Goal: Task Accomplishment & Management: Use online tool/utility

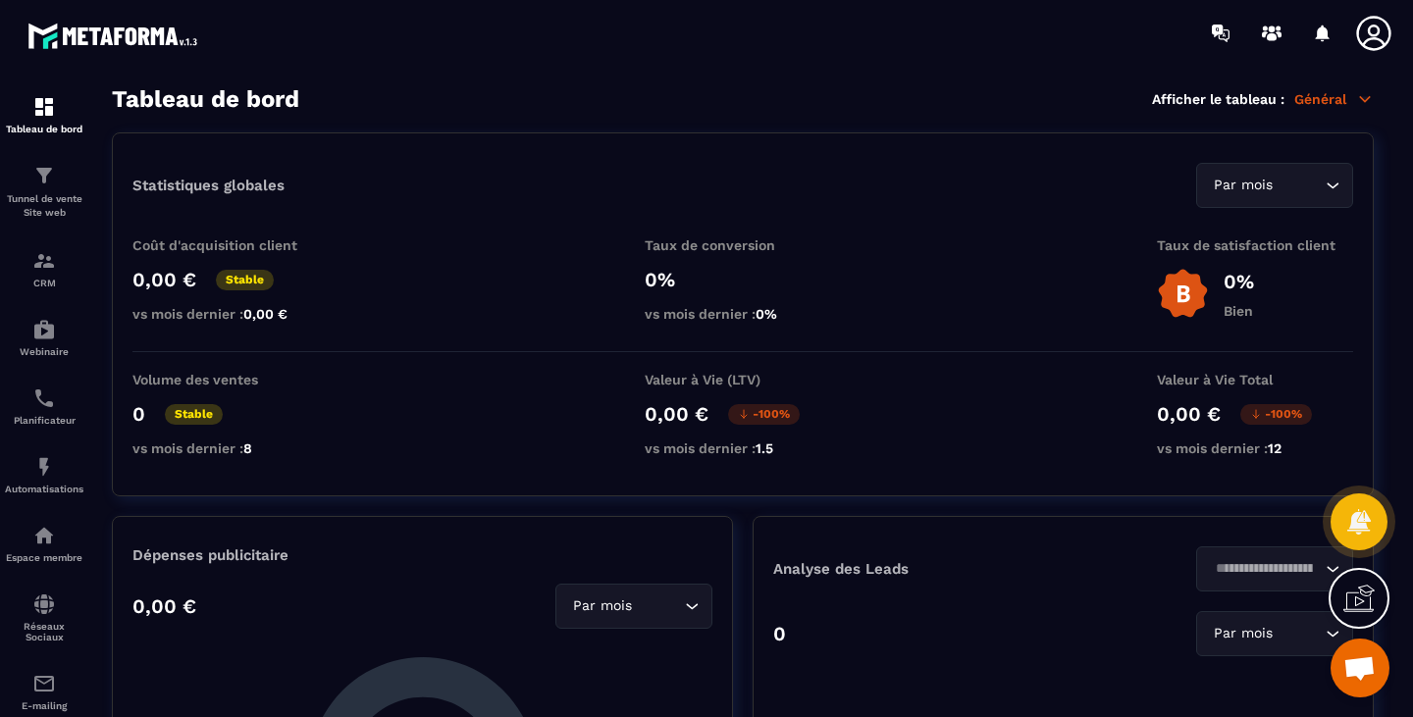
click at [38, 217] on p "Tunnel de vente Site web" at bounding box center [44, 205] width 79 height 27
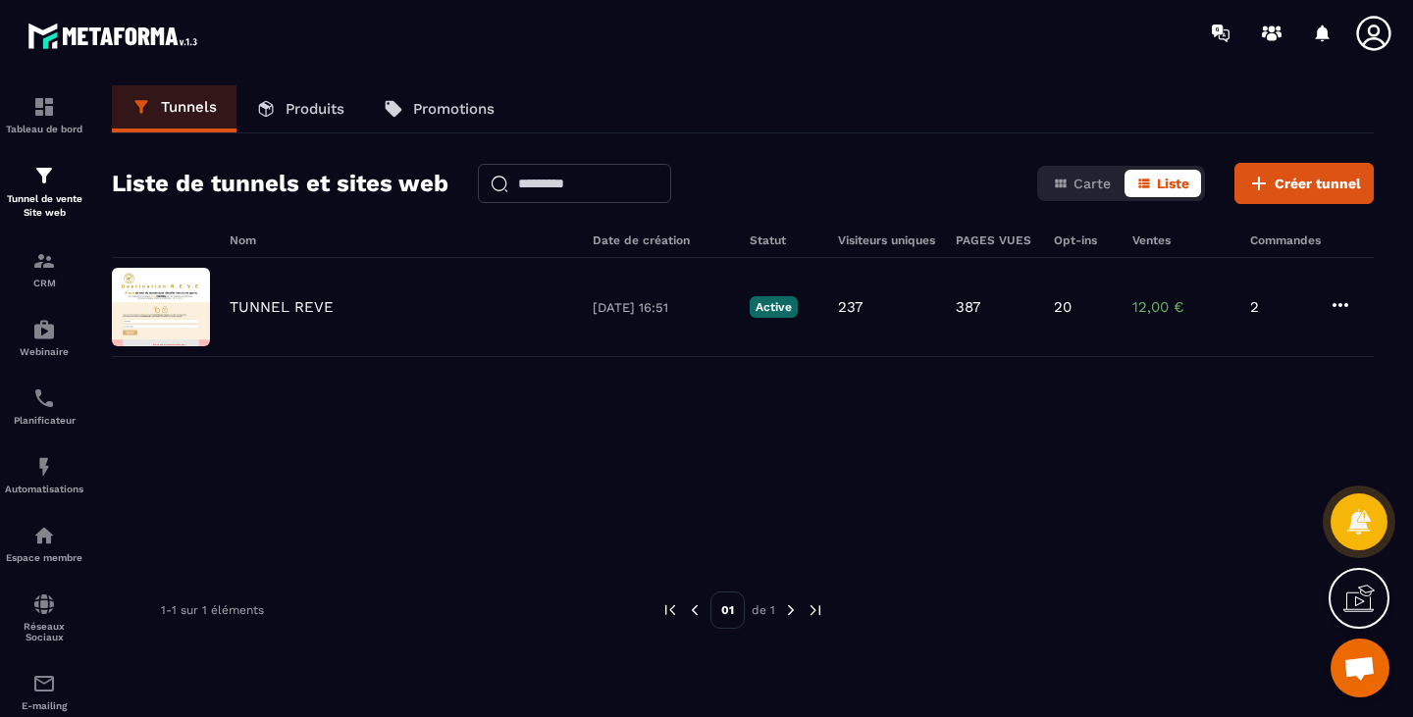
click at [251, 302] on p "TUNNEL REVE" at bounding box center [282, 307] width 104 height 18
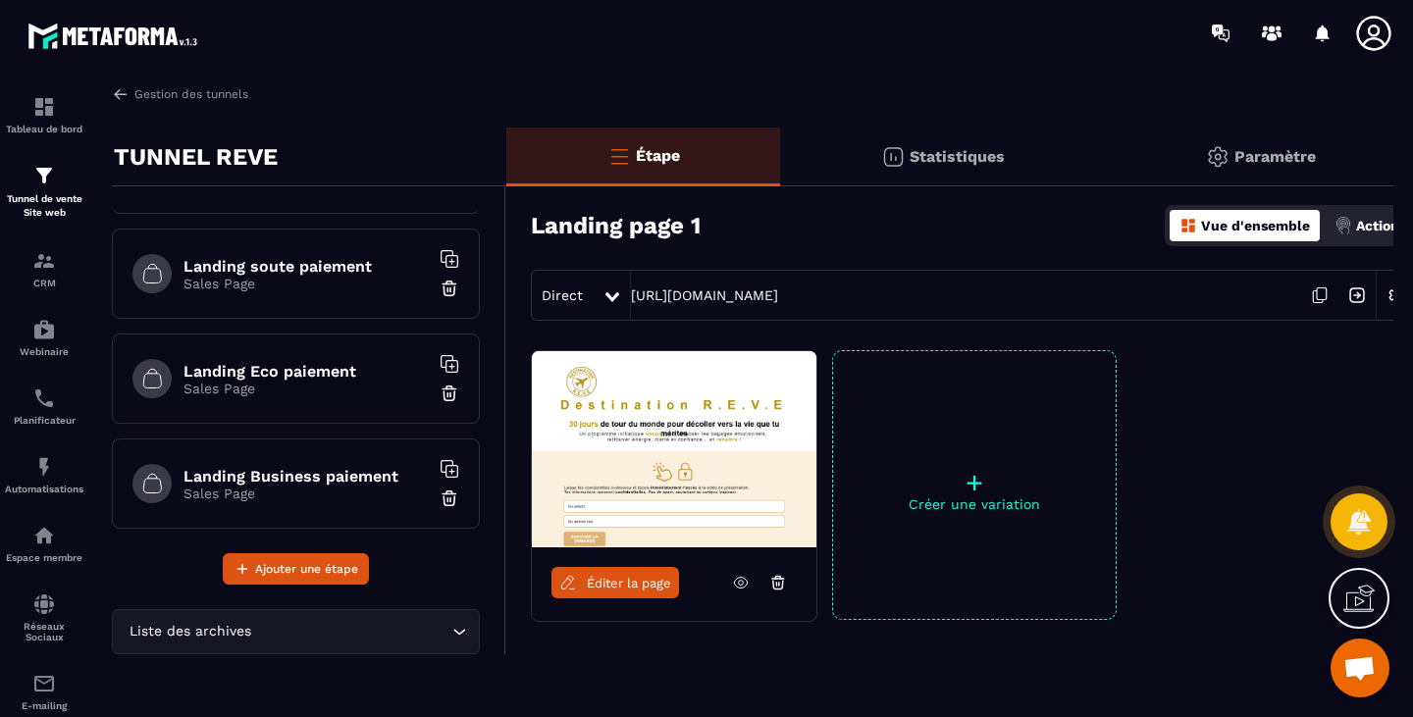
scroll to position [177, 0]
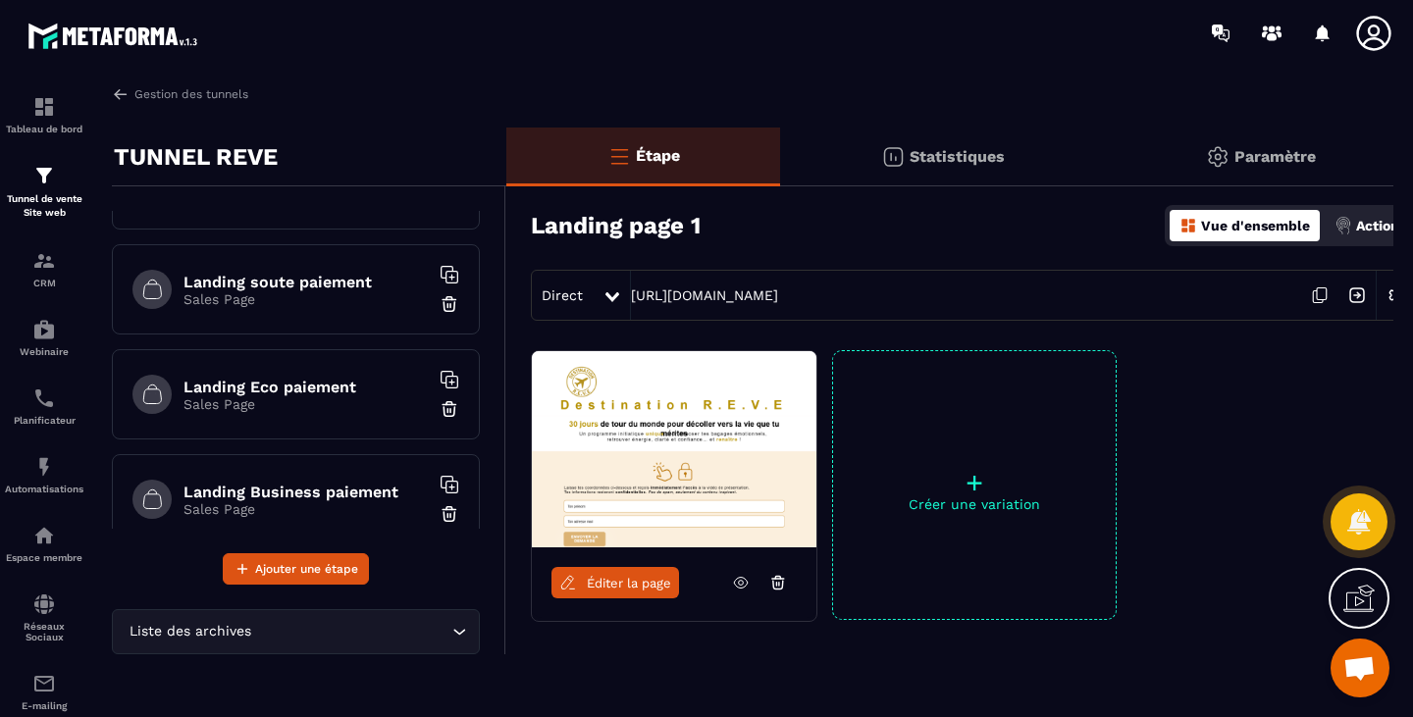
click at [343, 282] on h6 "Landing soute paiement" at bounding box center [305, 282] width 245 height 19
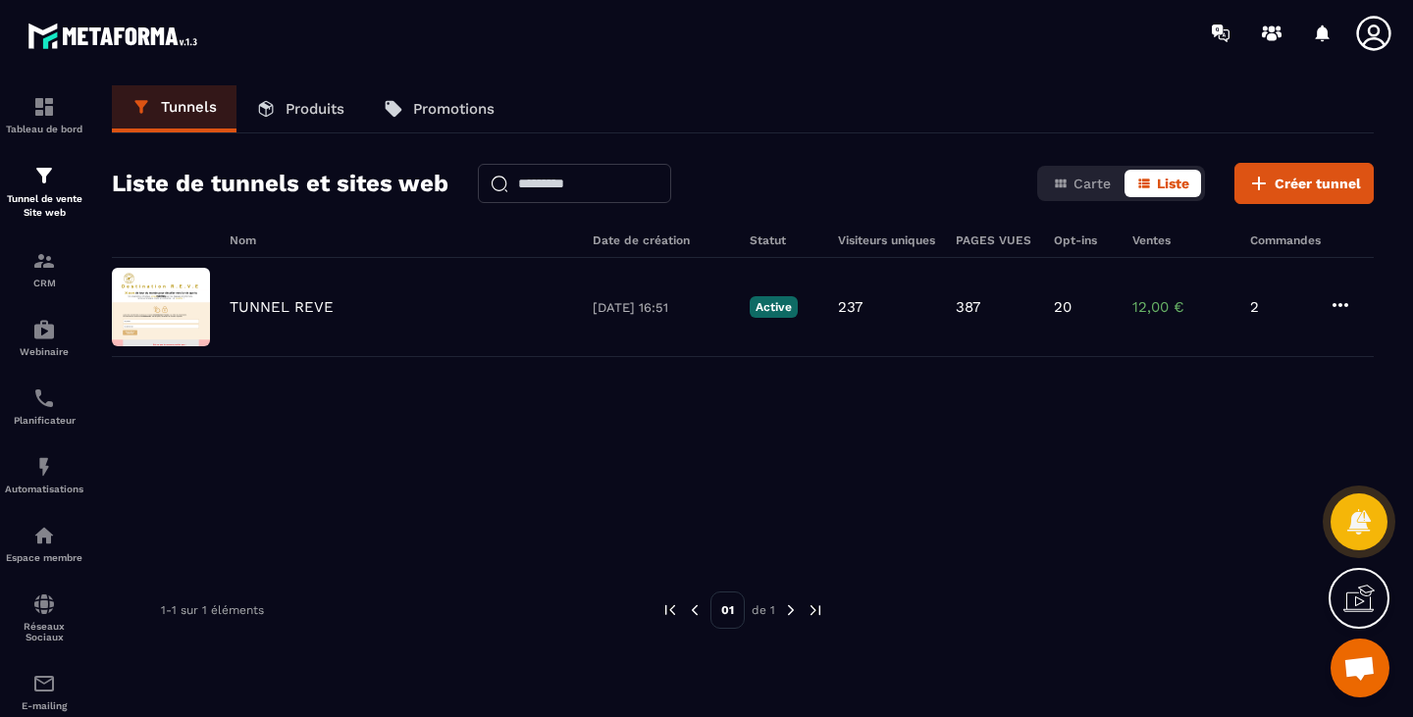
click at [267, 301] on p "TUNNEL REVE" at bounding box center [282, 307] width 104 height 18
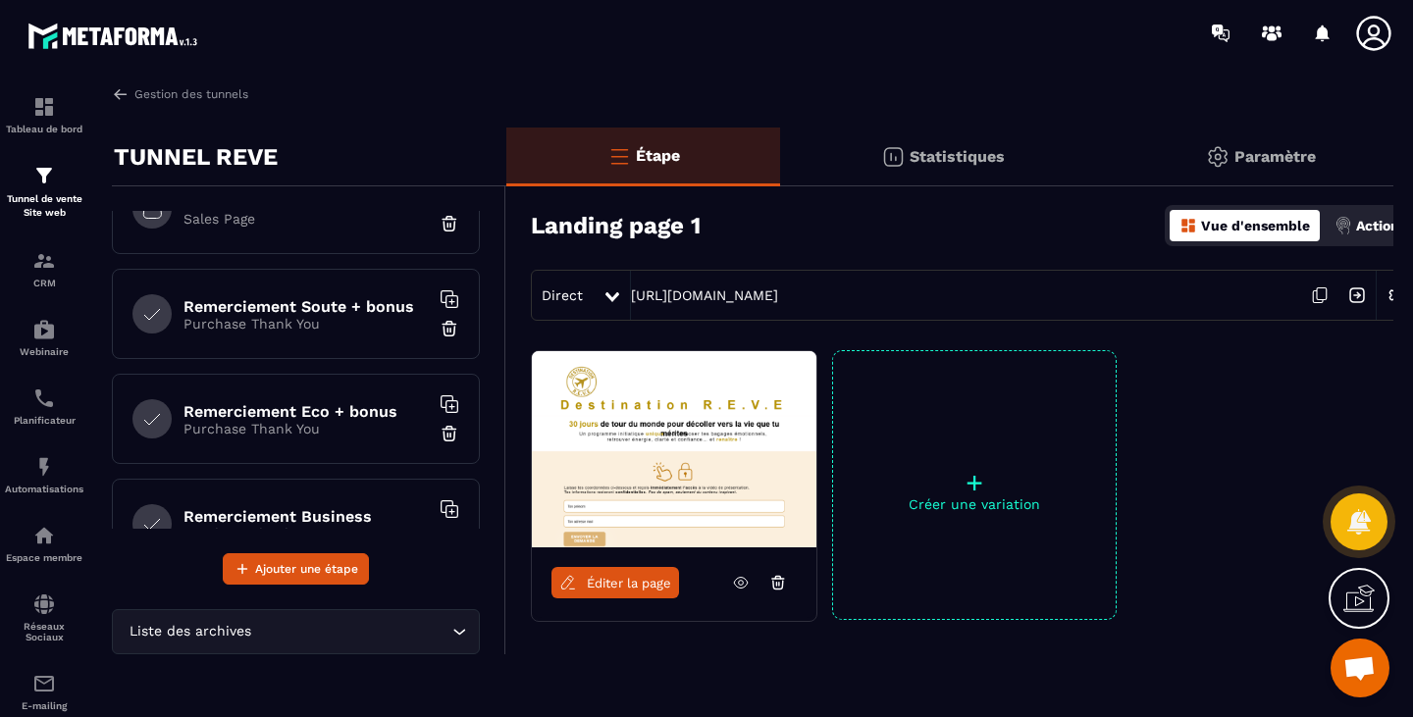
scroll to position [476, 0]
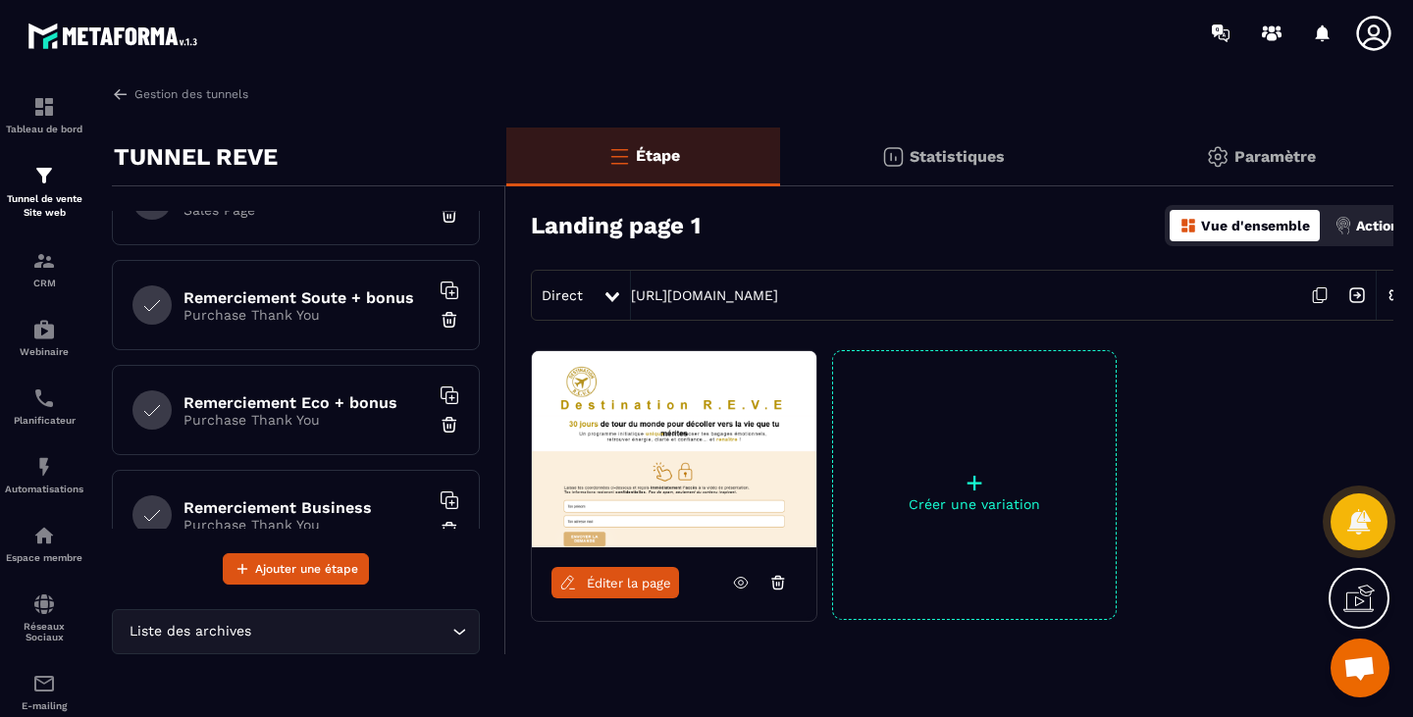
click at [346, 396] on h6 "Remerciement Eco + bonus" at bounding box center [305, 402] width 245 height 19
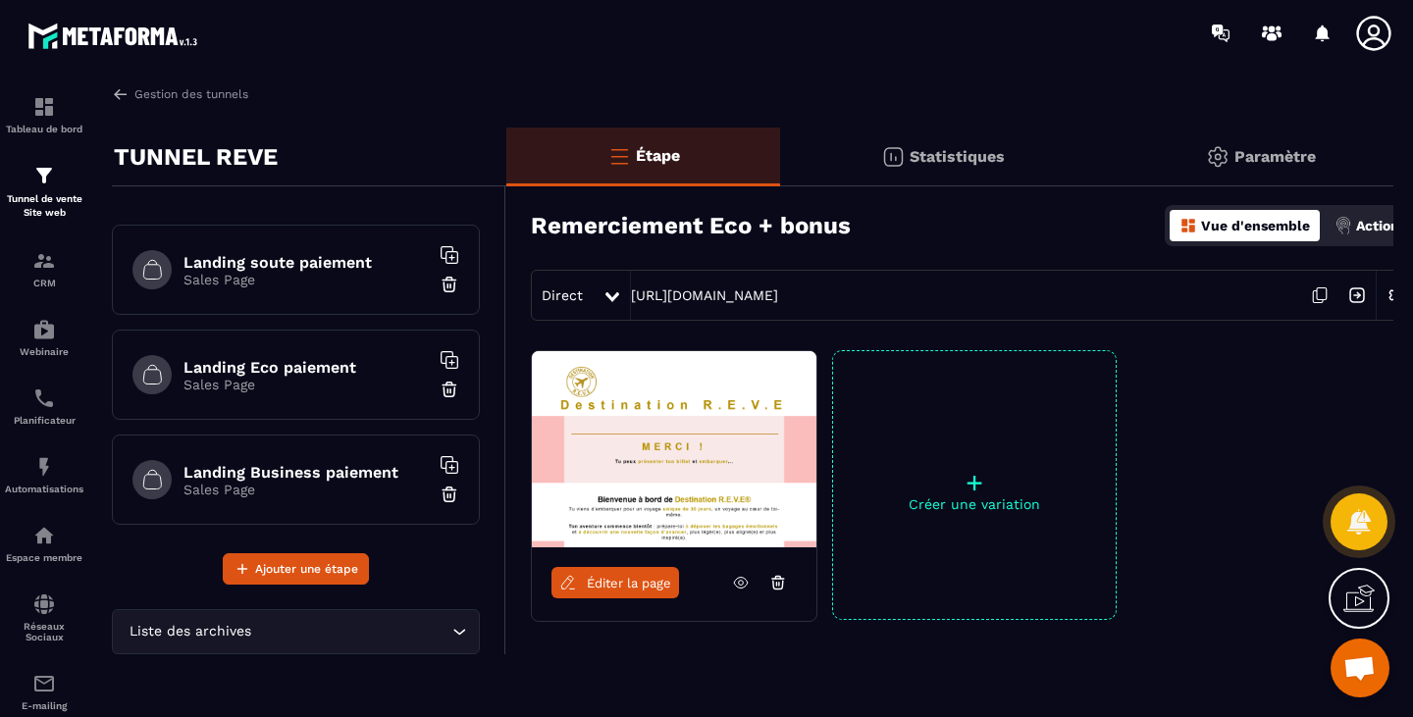
scroll to position [192, 0]
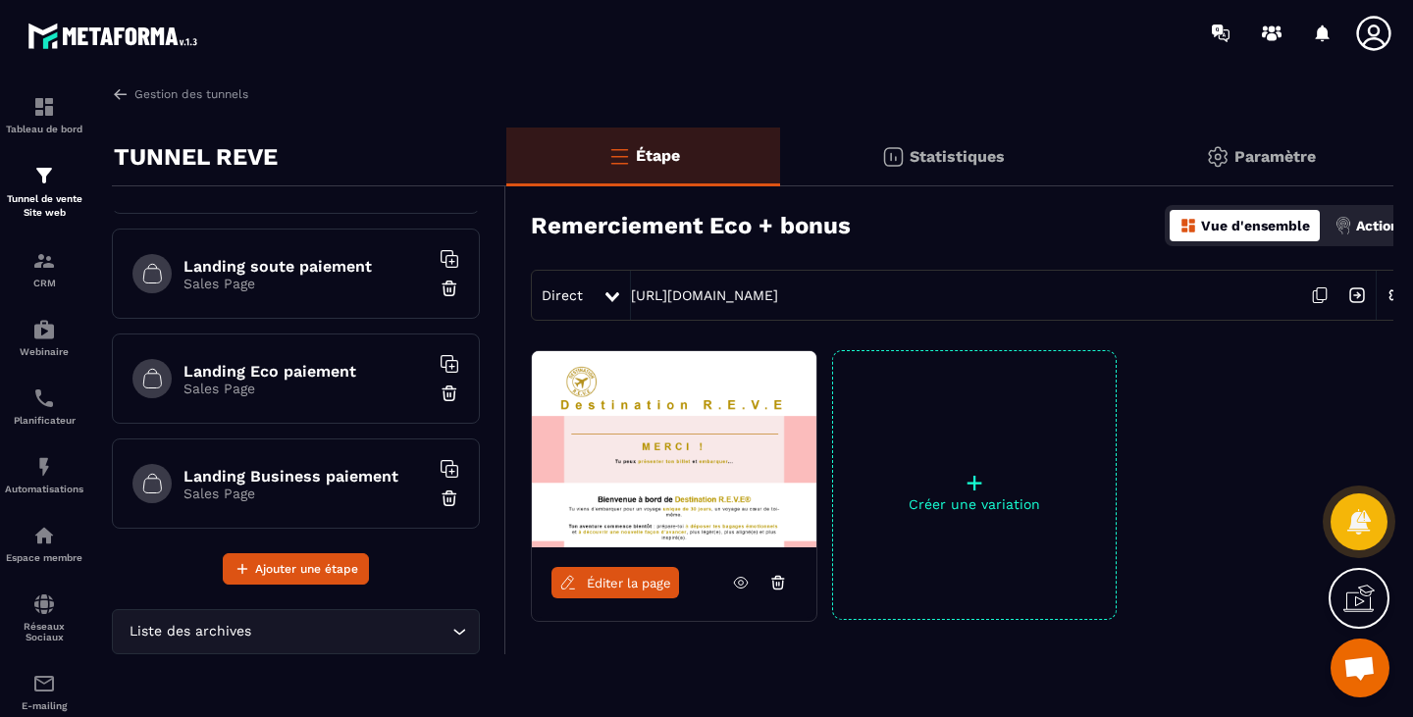
click at [290, 368] on h6 "Landing Eco paiement" at bounding box center [305, 371] width 245 height 19
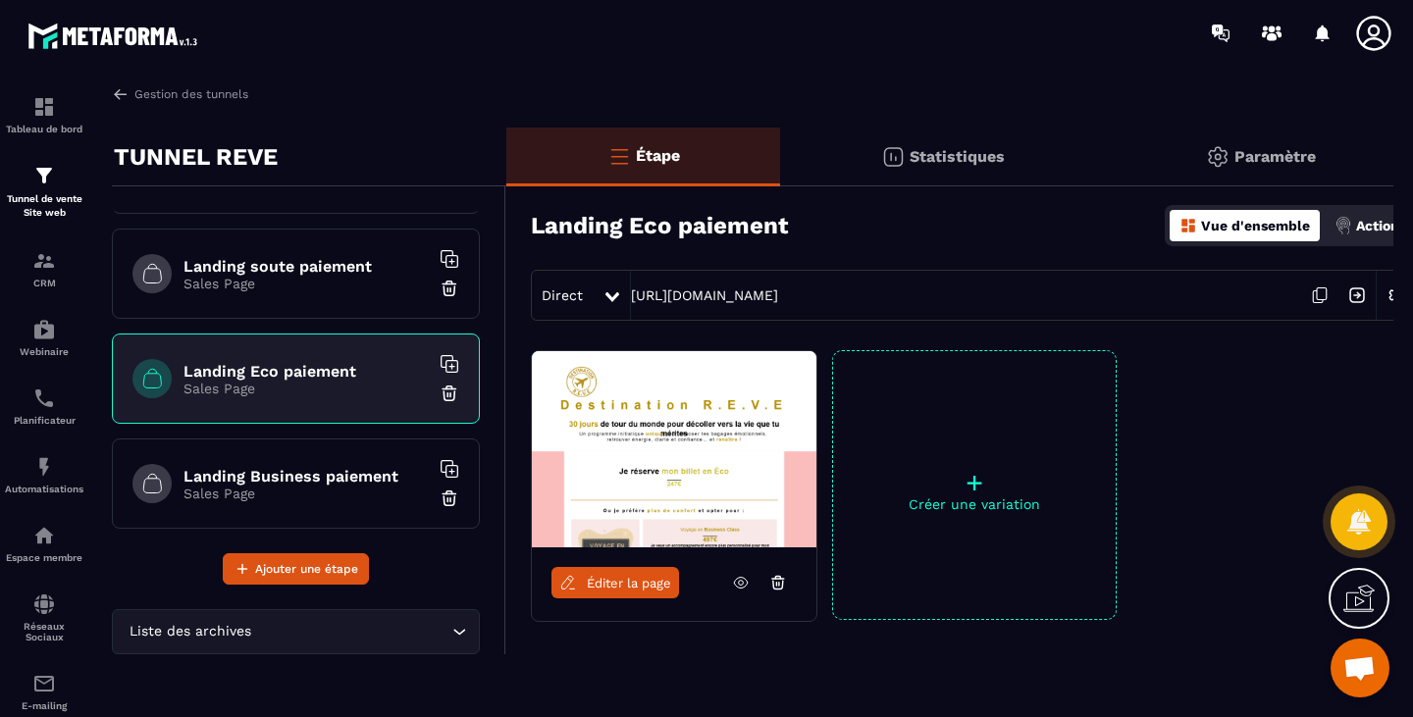
click at [320, 480] on h6 "Landing Business paiement" at bounding box center [305, 476] width 245 height 19
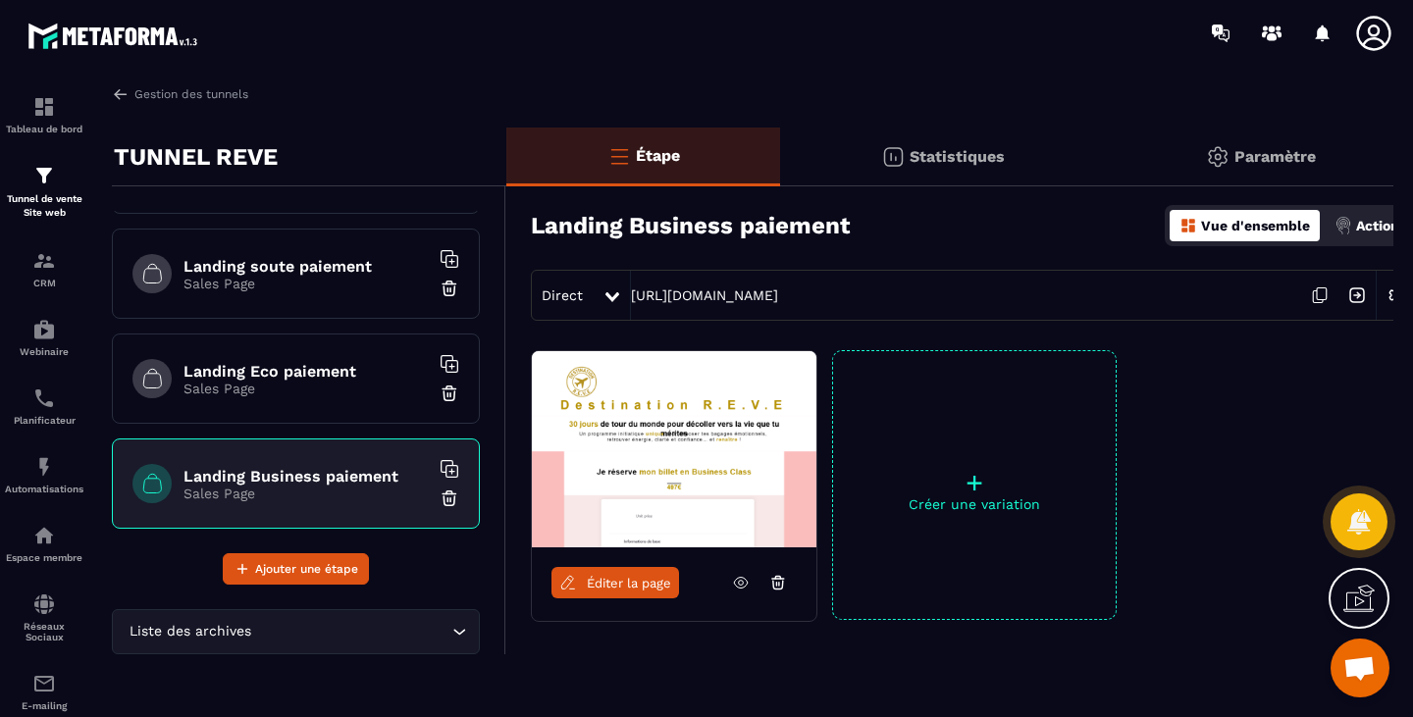
scroll to position [453, 0]
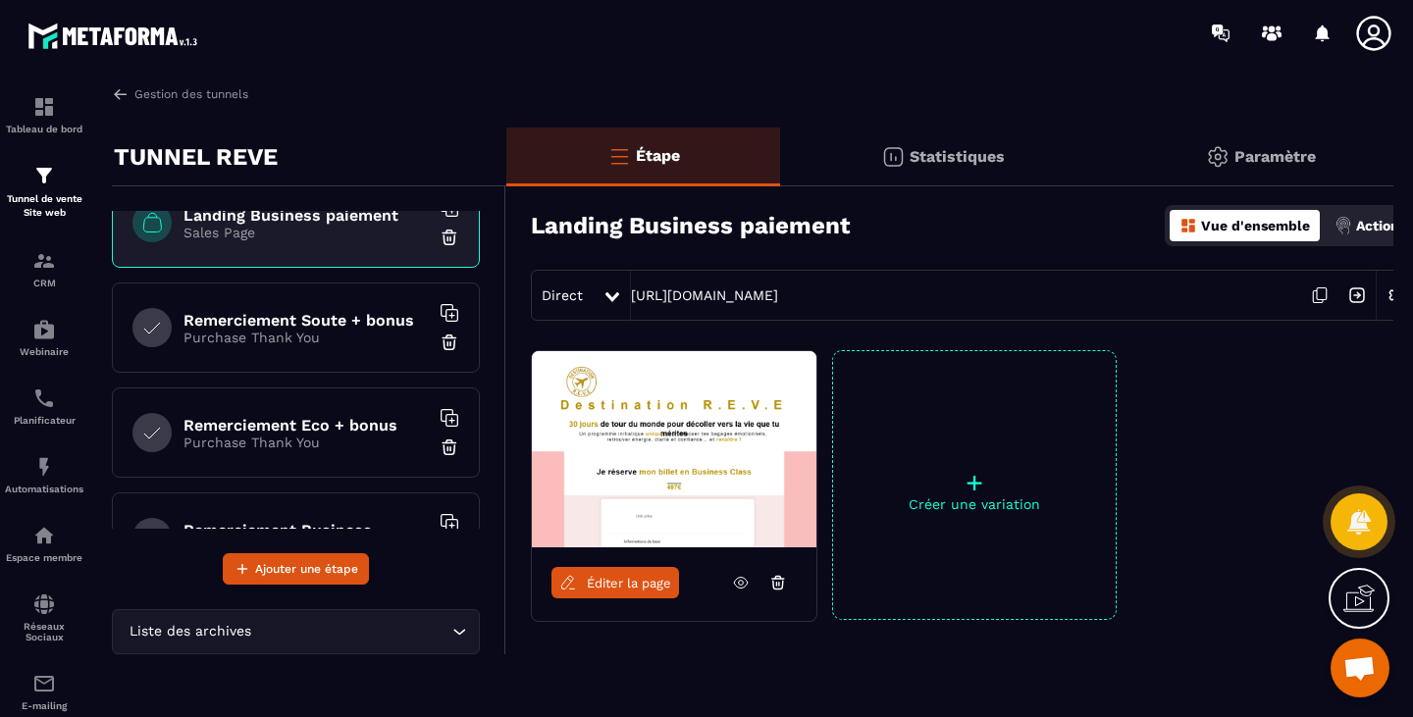
click at [391, 322] on h6 "Remerciement Soute + bonus" at bounding box center [305, 320] width 245 height 19
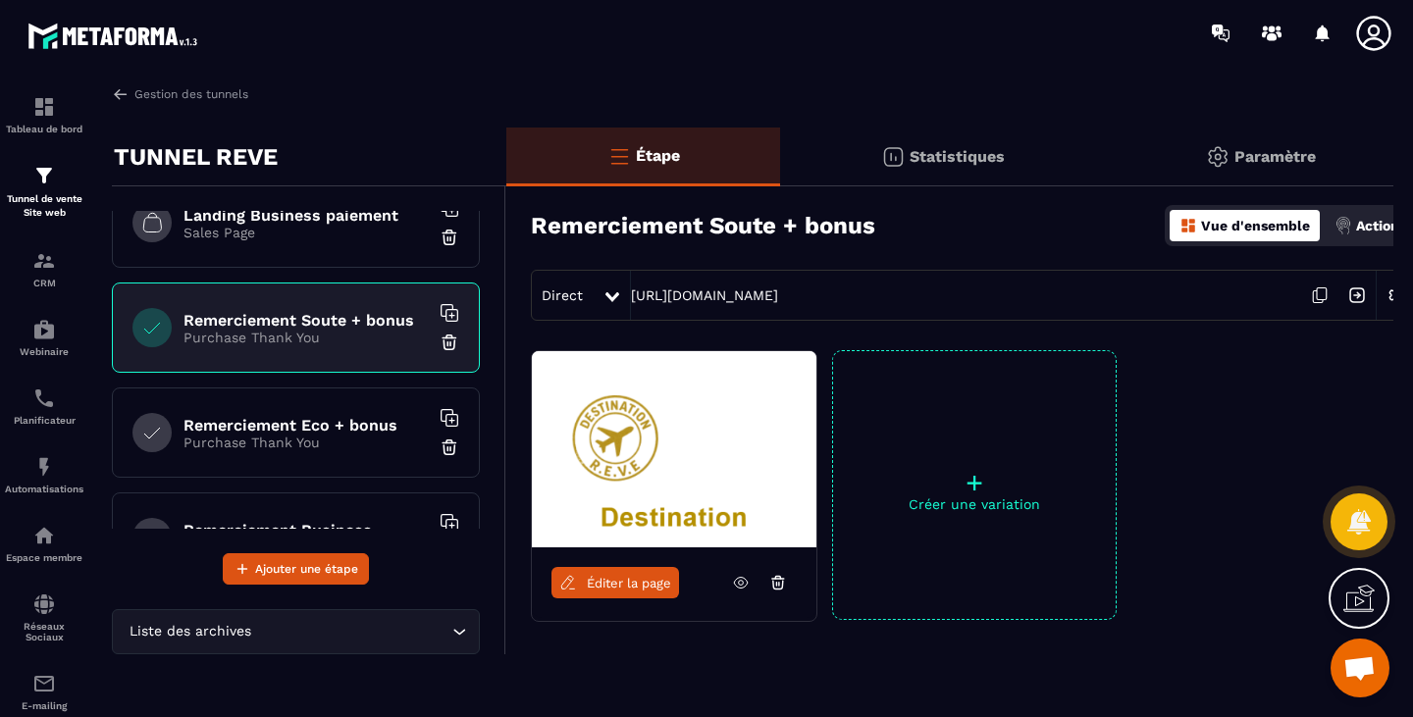
click at [1315, 295] on icon at bounding box center [1319, 295] width 37 height 37
click at [362, 427] on h6 "Remerciement Eco + bonus" at bounding box center [305, 425] width 245 height 19
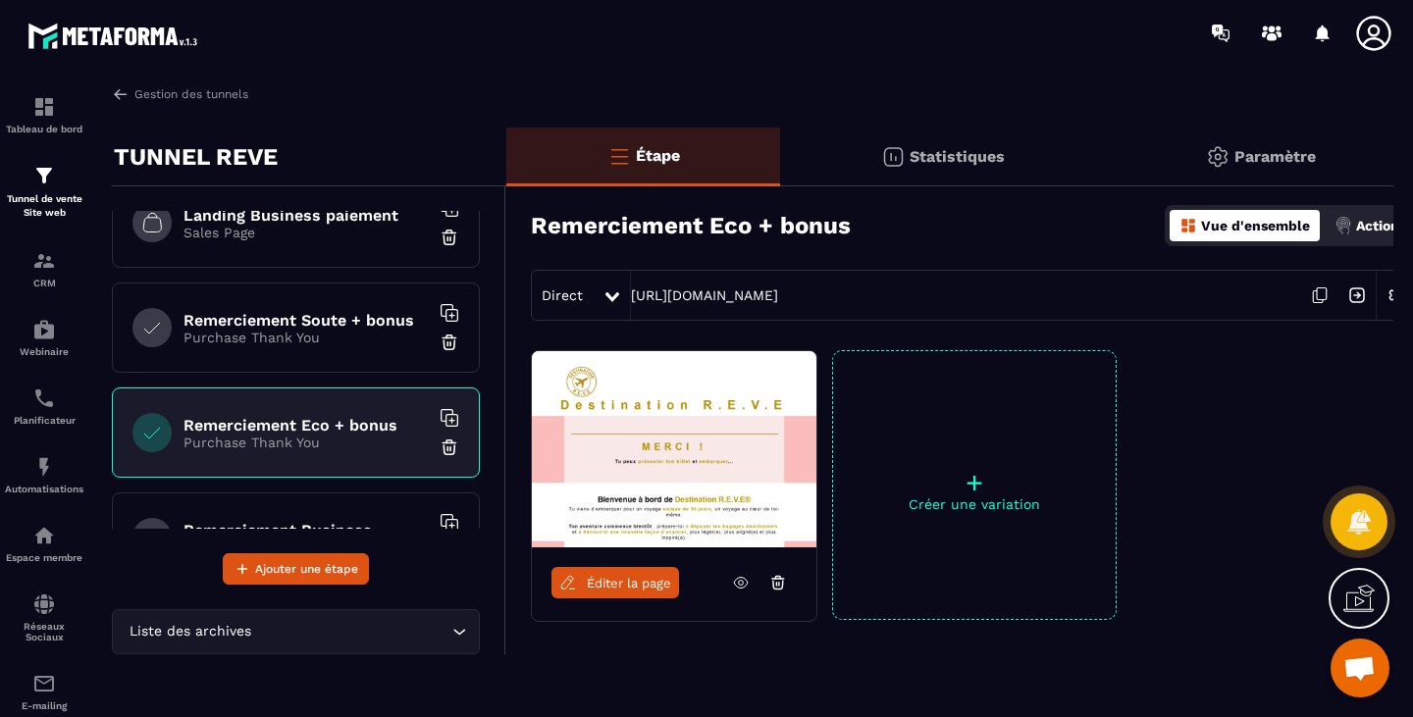
click at [1321, 295] on icon at bounding box center [1319, 295] width 37 height 37
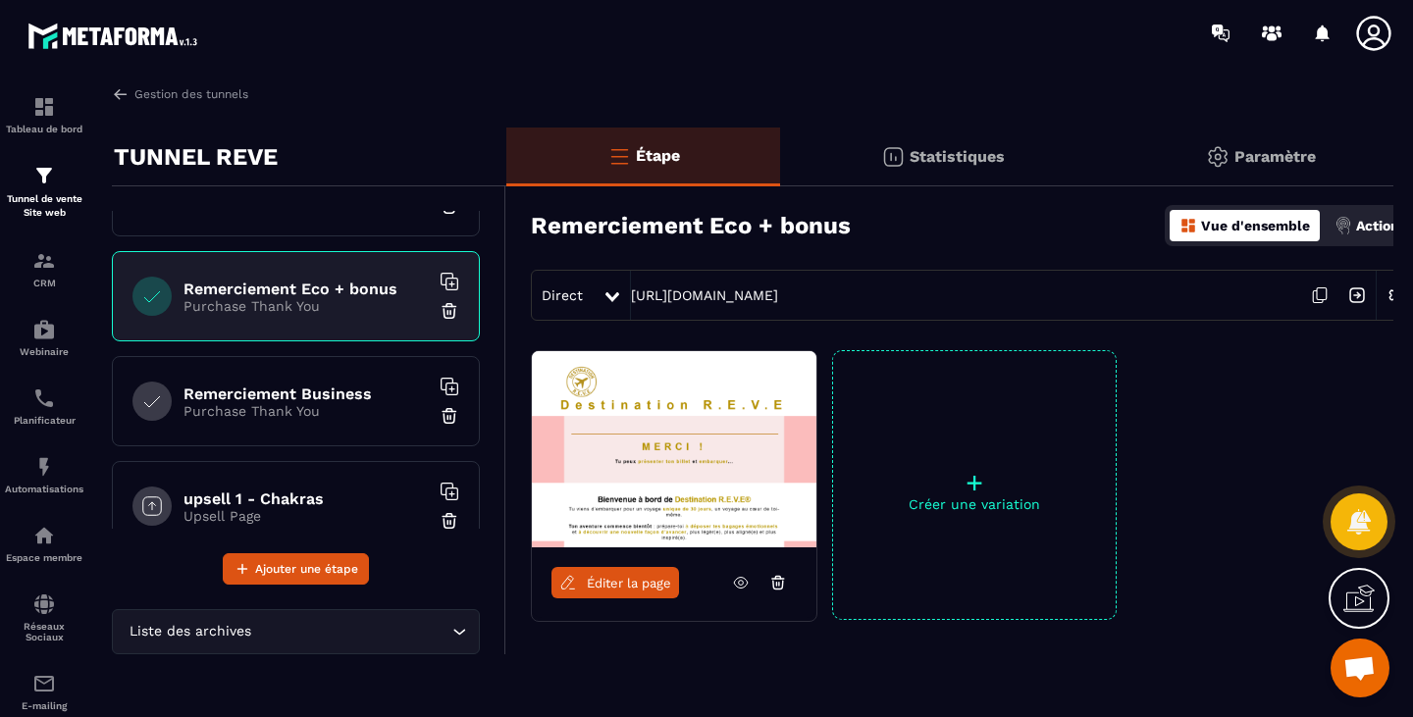
scroll to position [607, 0]
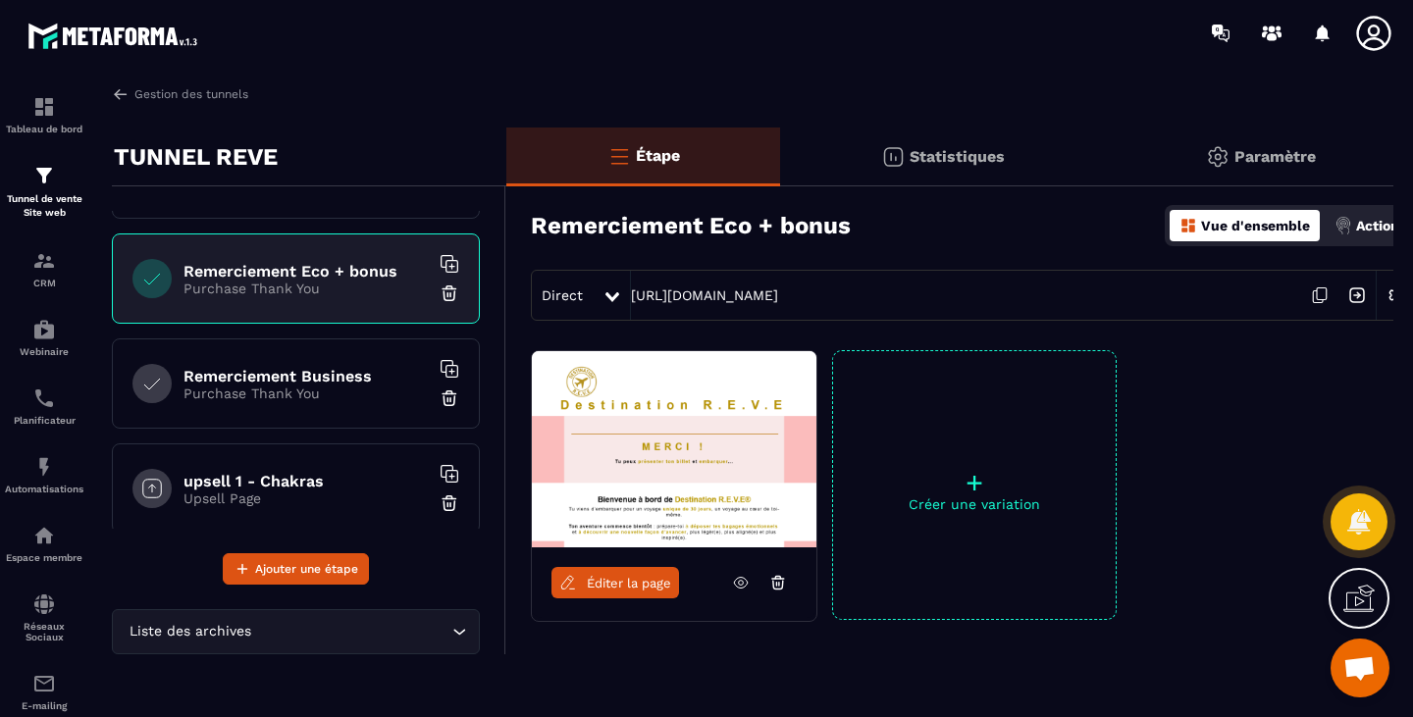
click at [362, 382] on h6 "Remerciement Business" at bounding box center [305, 376] width 245 height 19
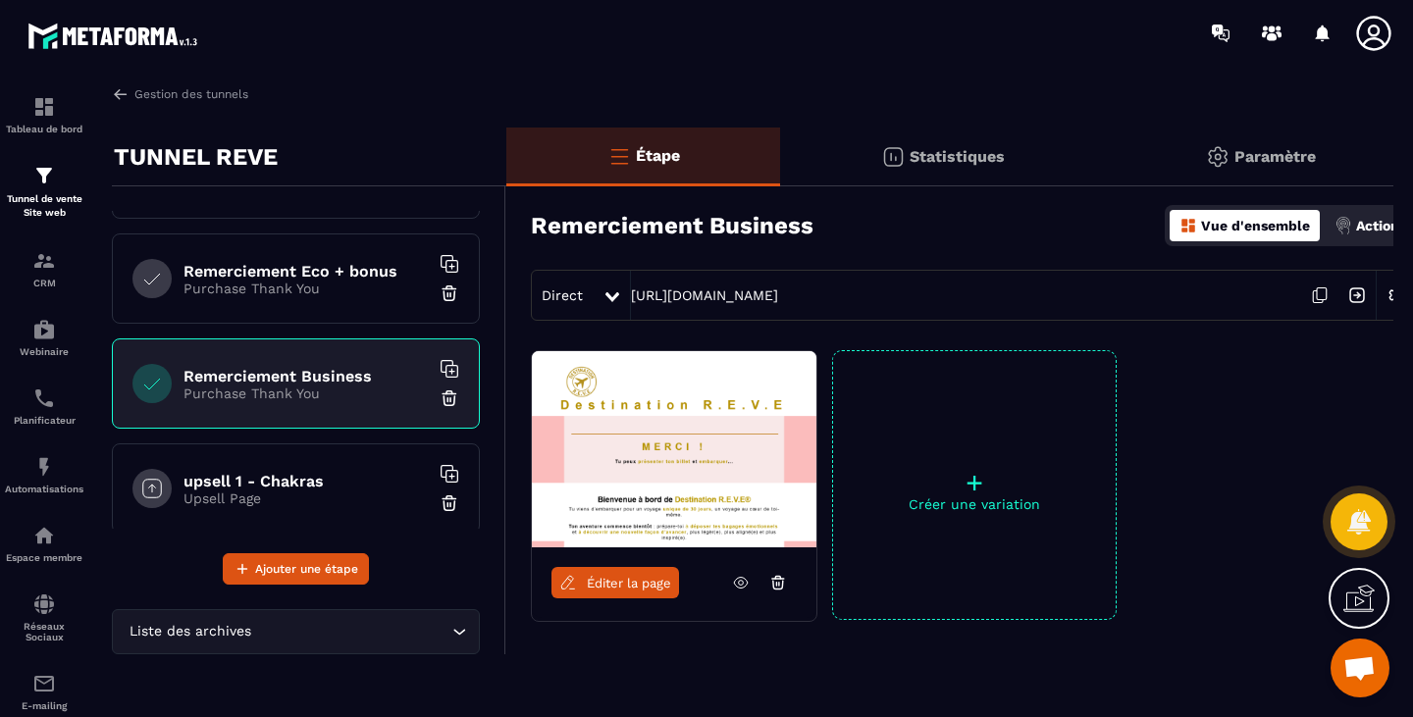
click at [1325, 297] on icon at bounding box center [1319, 295] width 37 height 37
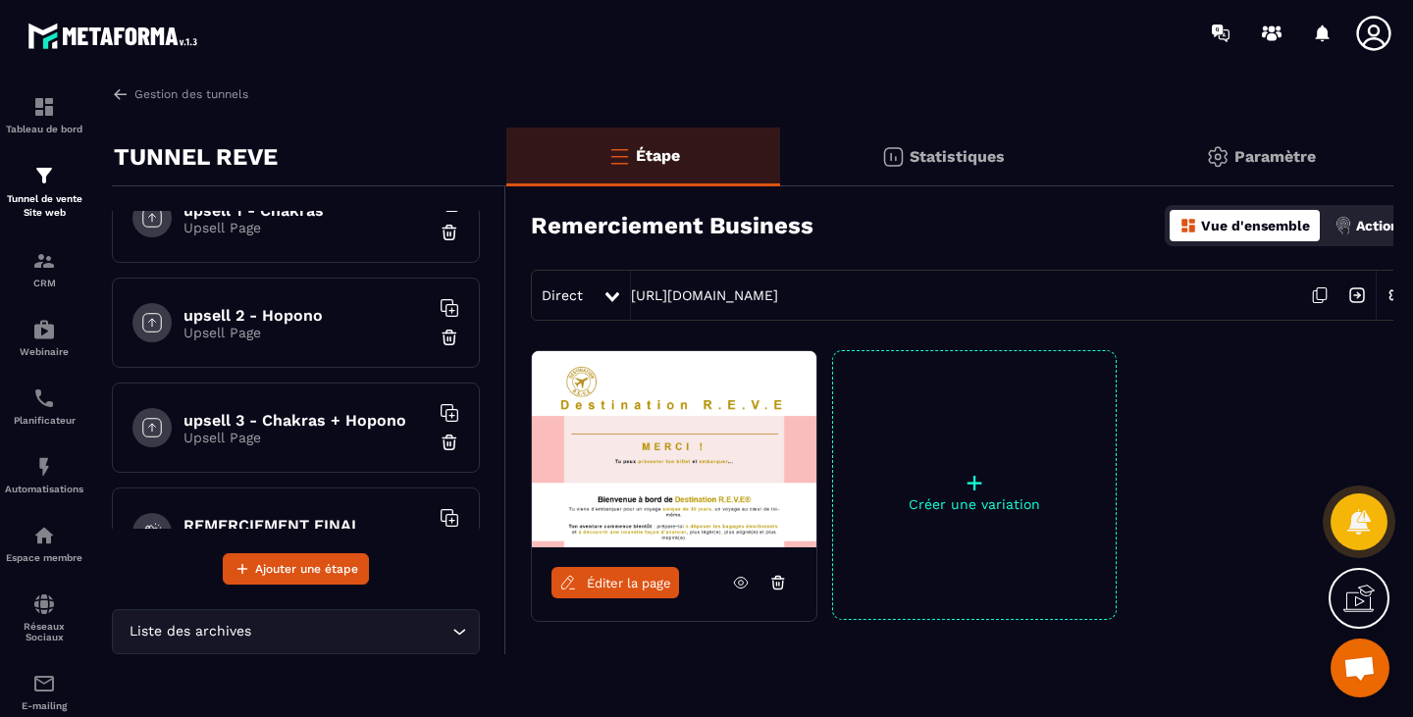
scroll to position [942, 0]
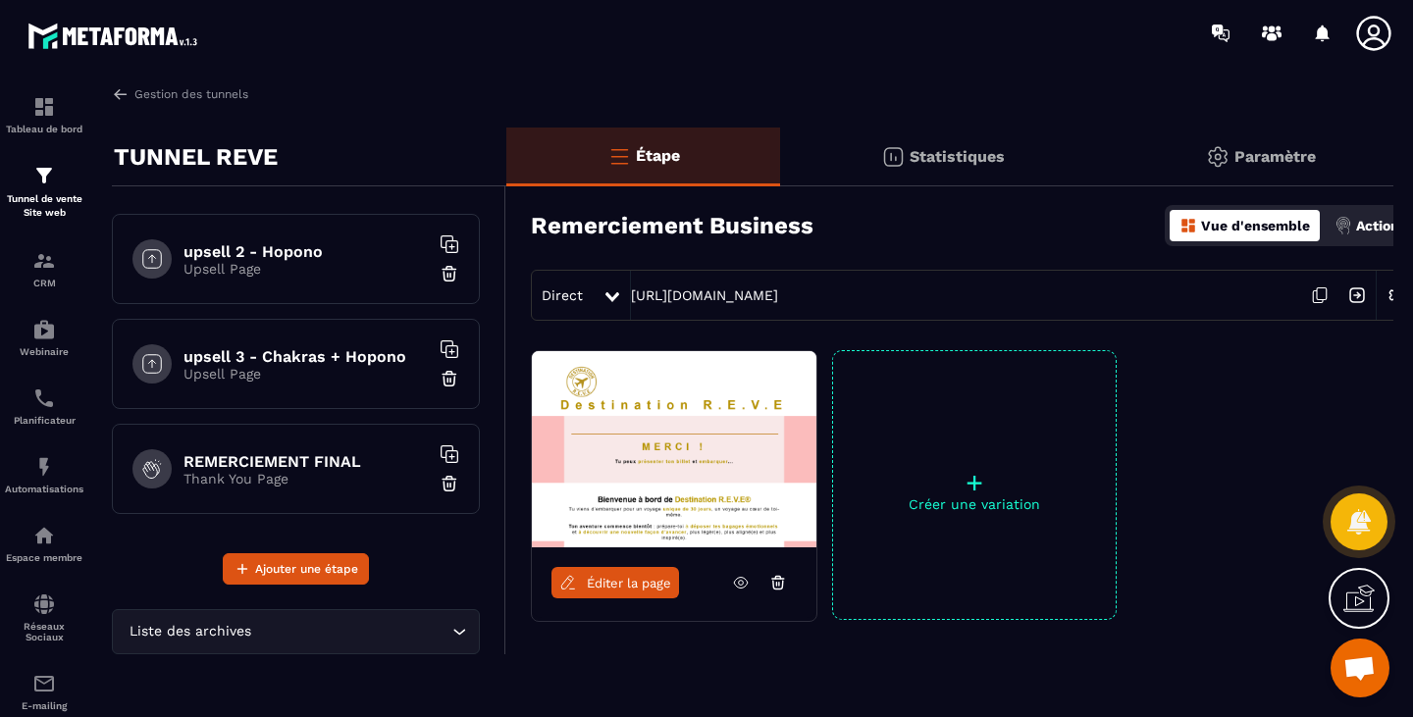
click at [349, 464] on h6 "REMERCIEMENT FINAL" at bounding box center [305, 461] width 245 height 19
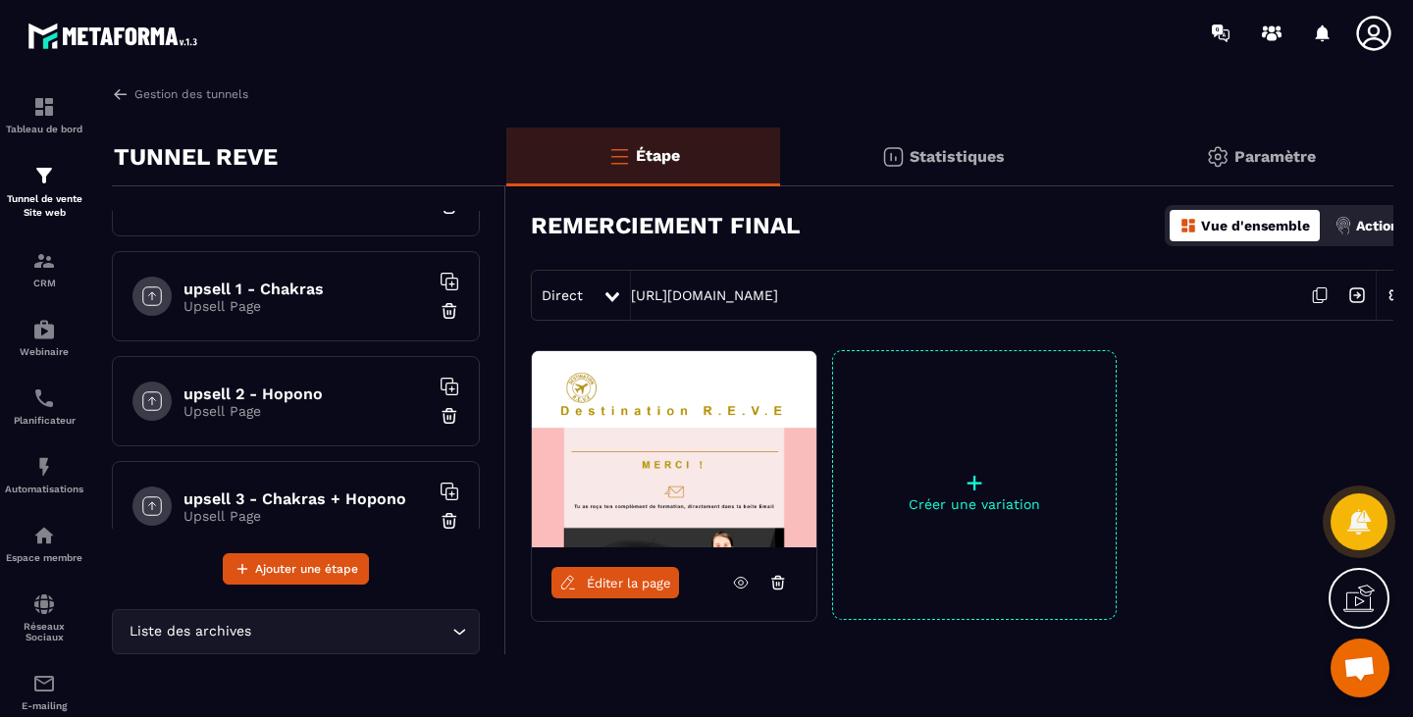
scroll to position [777, 0]
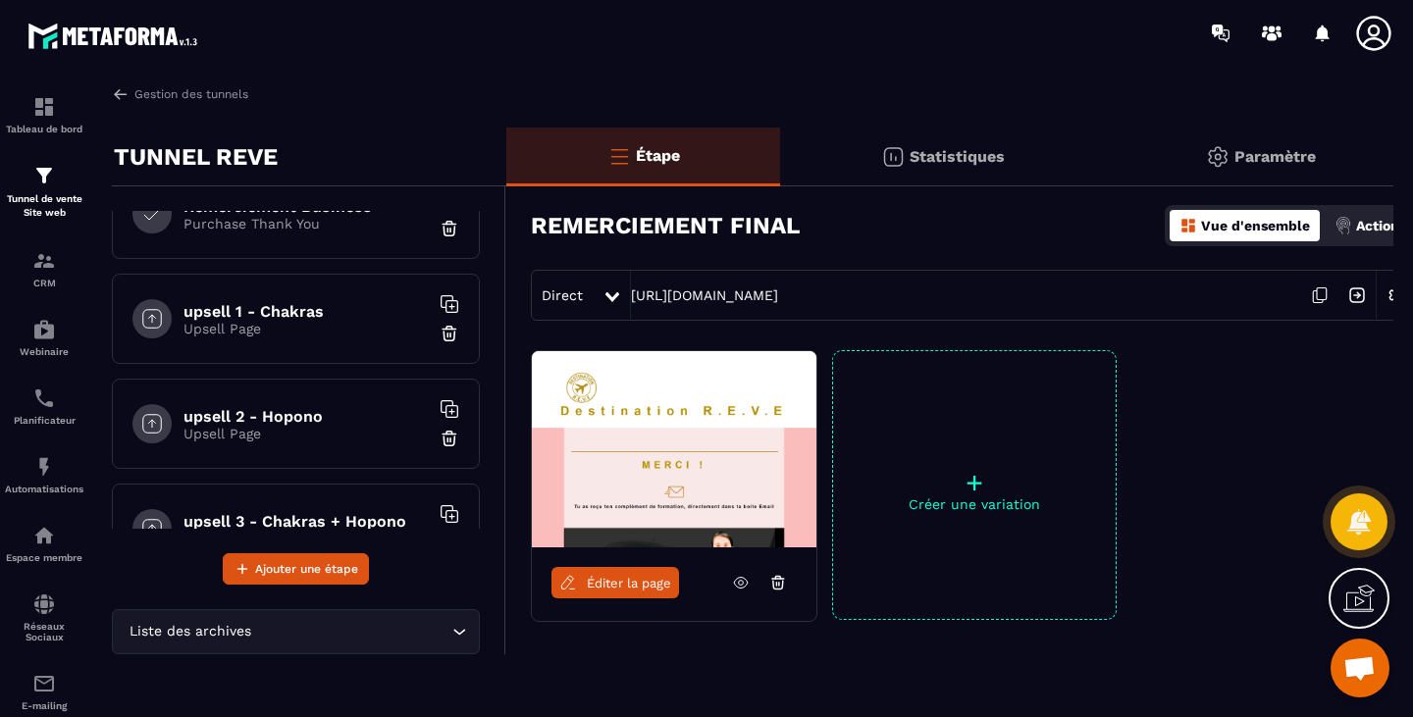
click at [298, 315] on h6 "upsell 1 - Chakras" at bounding box center [305, 311] width 245 height 19
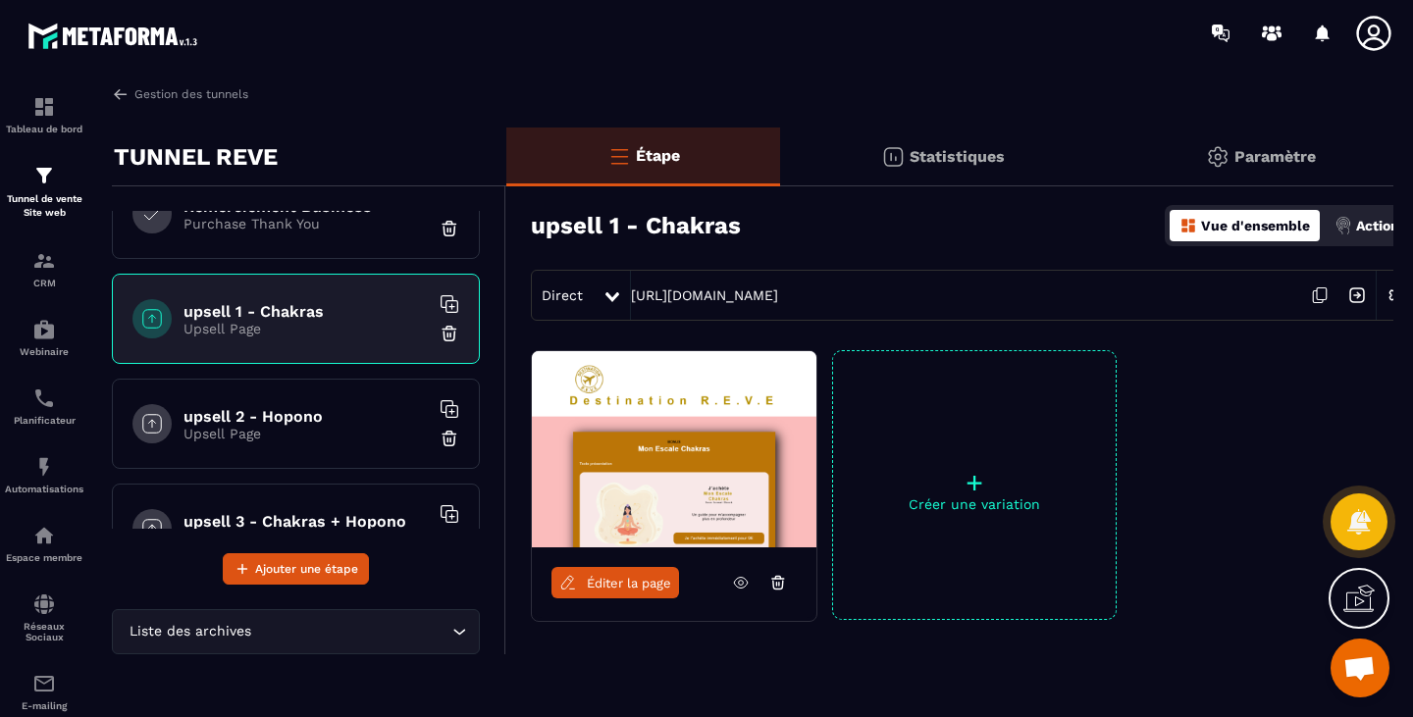
click at [308, 418] on h6 "upsell 2 - Hopono" at bounding box center [305, 416] width 245 height 19
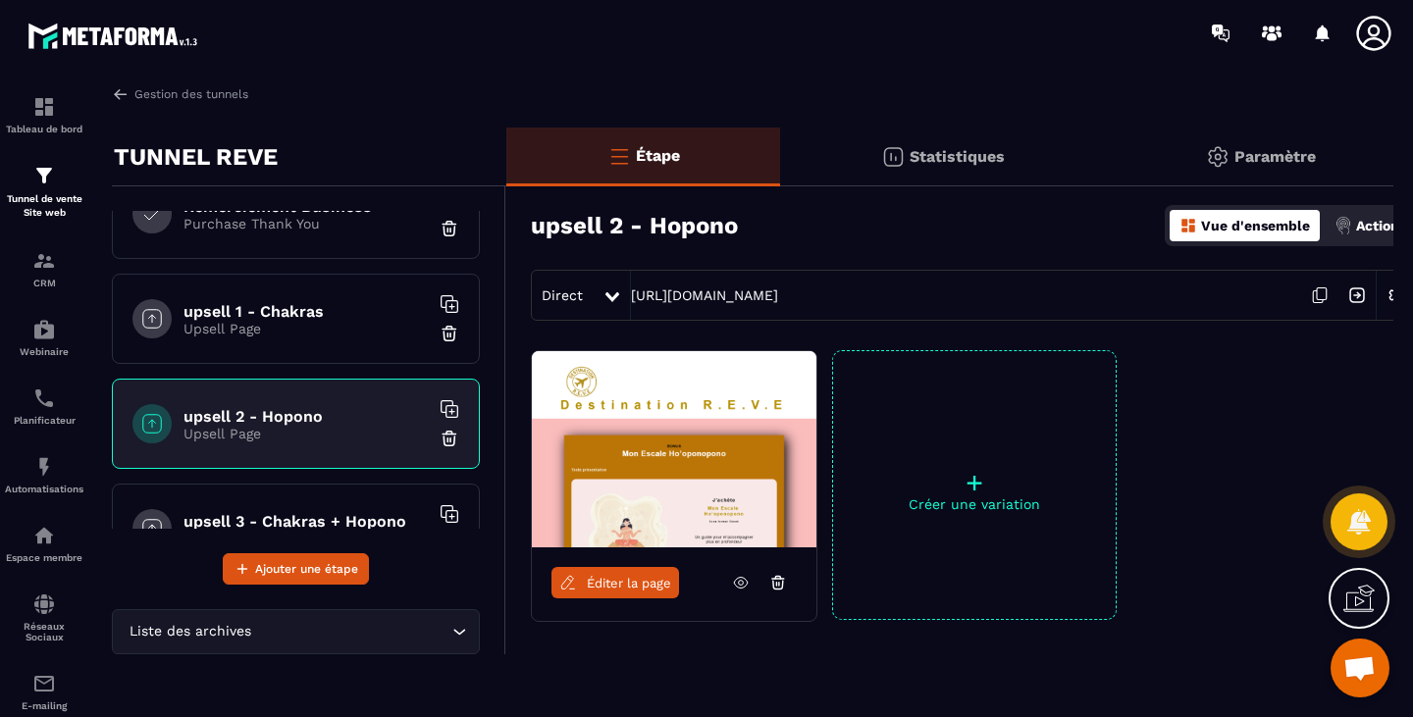
click at [306, 514] on h6 "upsell 3 - Chakras + Hopono" at bounding box center [305, 521] width 245 height 19
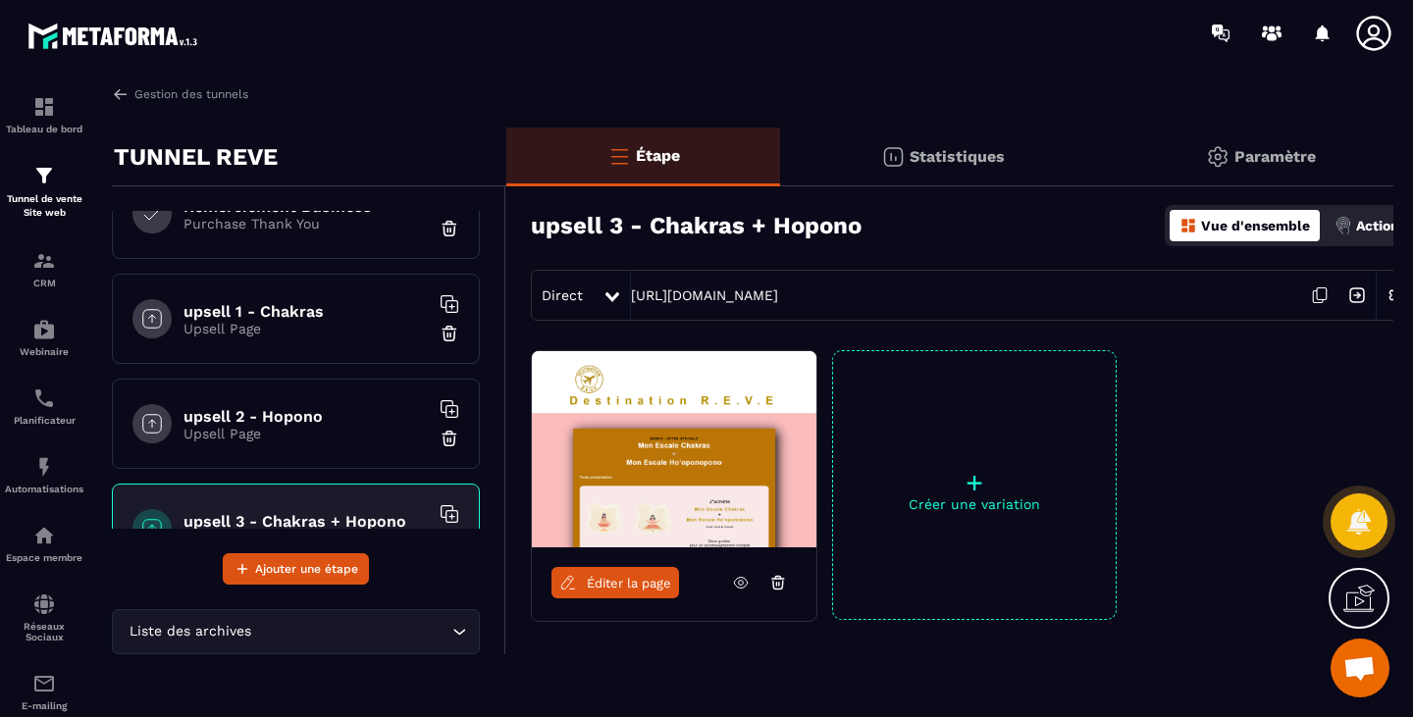
scroll to position [942, 0]
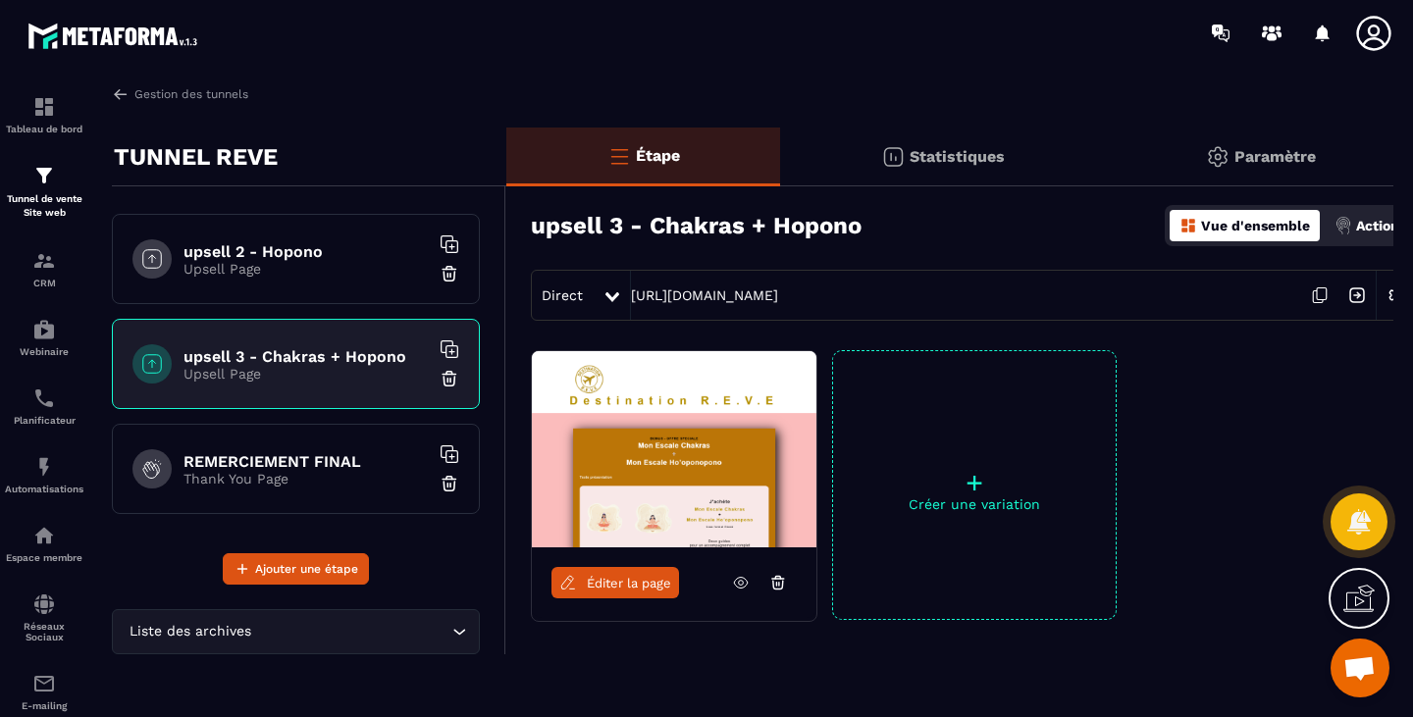
click at [279, 450] on div "REMERCIEMENT FINAL Thank You Page" at bounding box center [296, 469] width 368 height 90
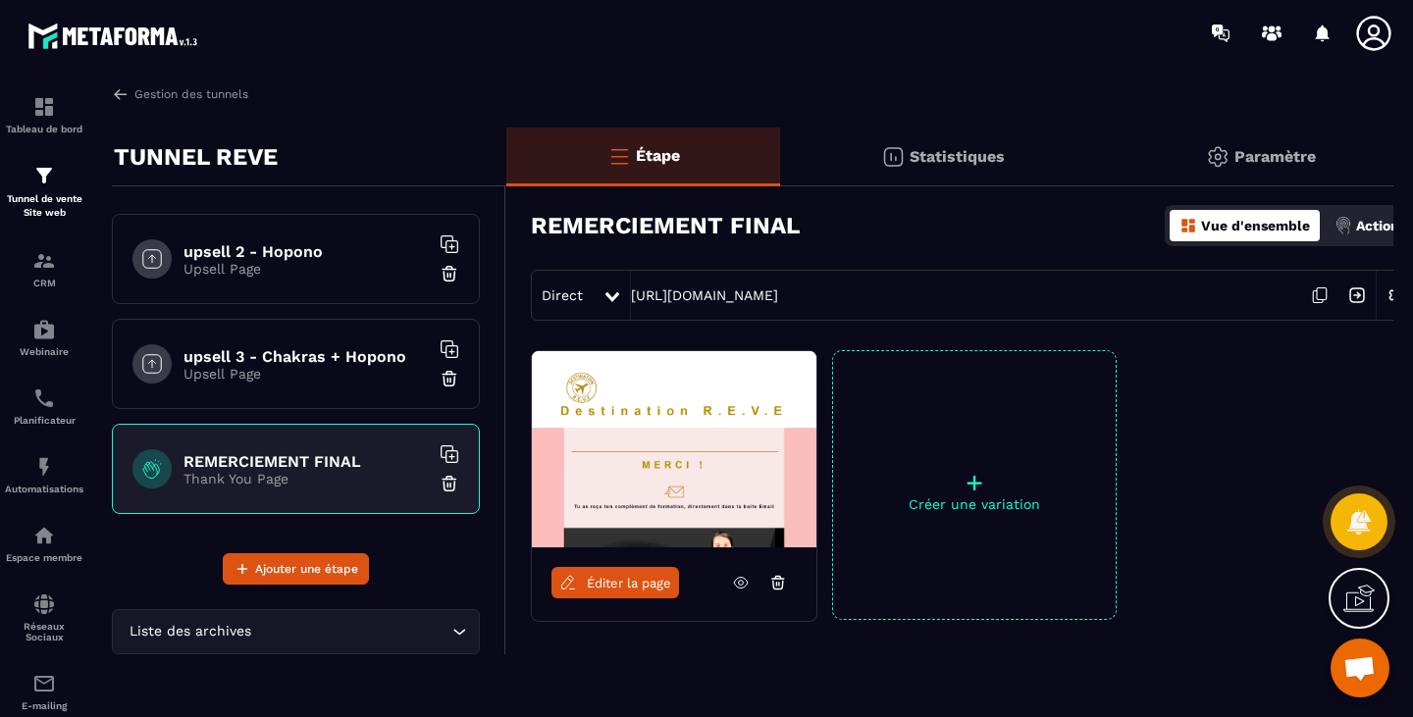
click at [0, 0] on img at bounding box center [0, 0] width 0 height 0
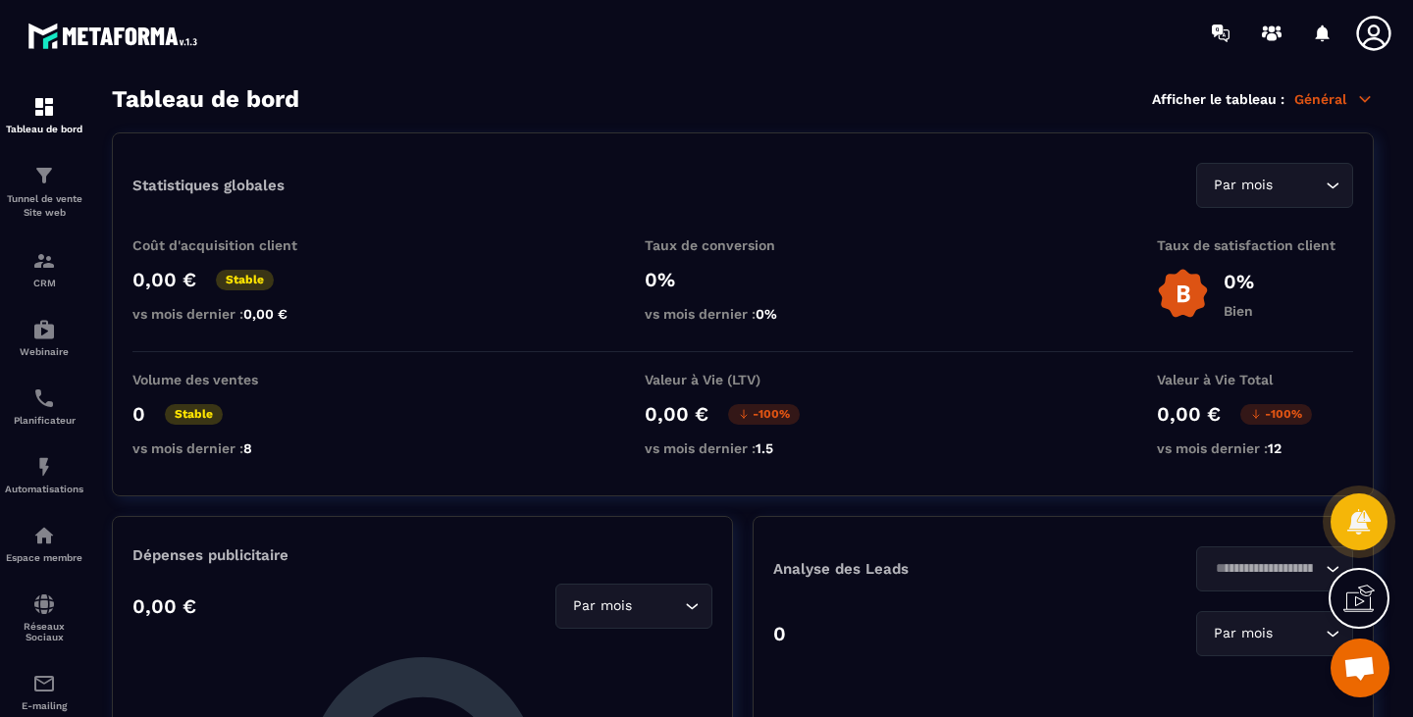
click at [62, 191] on div "Tunnel de vente Site web" at bounding box center [44, 192] width 79 height 56
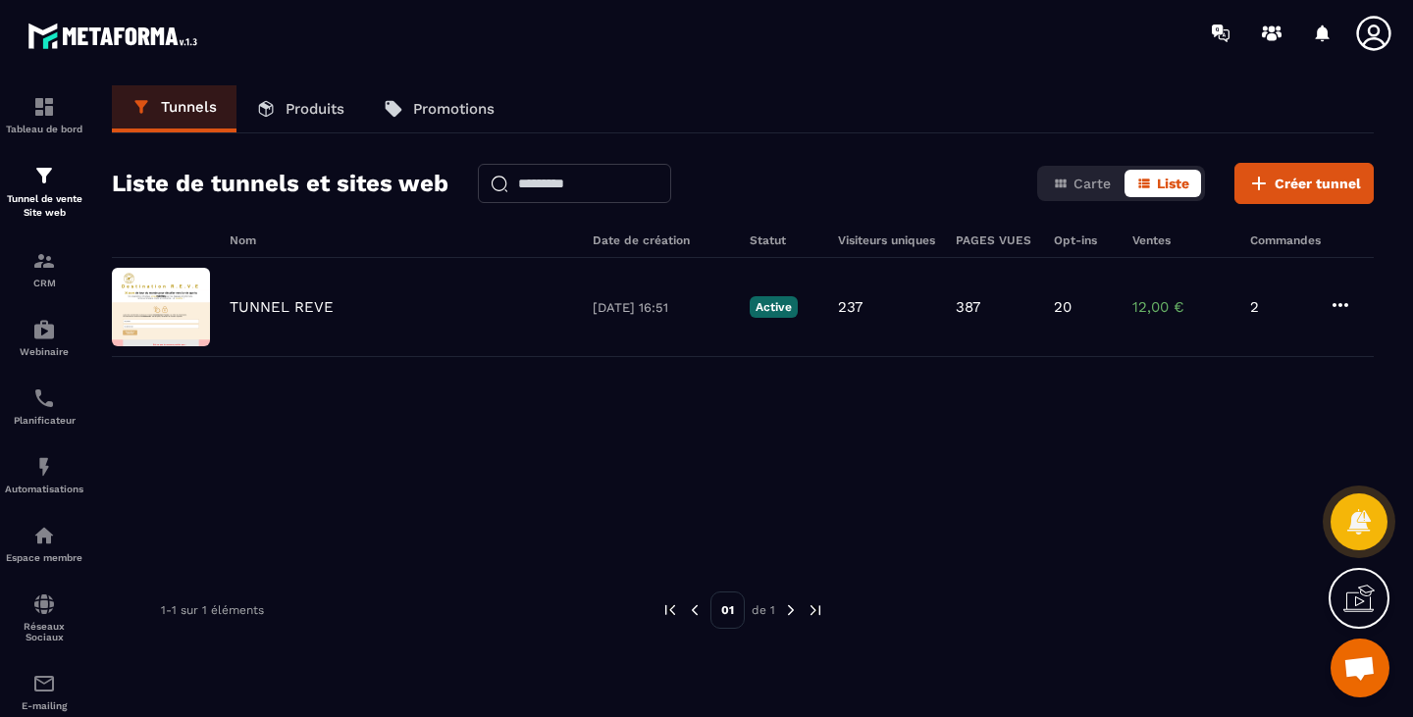
click at [58, 272] on div "CRM" at bounding box center [44, 268] width 79 height 39
